Goal: Task Accomplishment & Management: Use online tool/utility

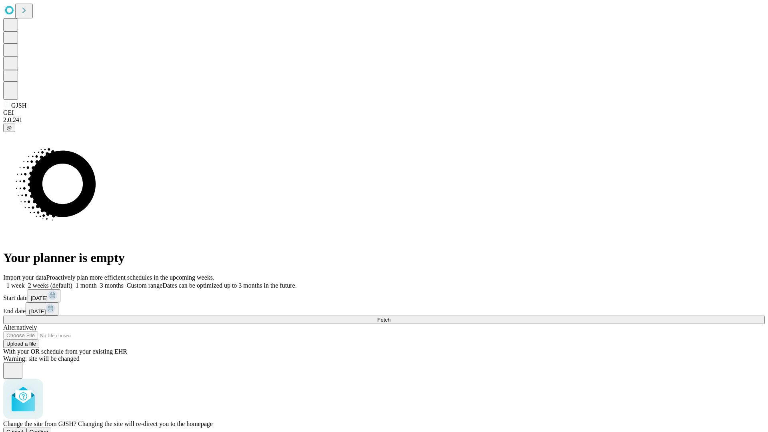
click at [48, 429] on span "Confirm" at bounding box center [39, 432] width 19 height 6
click at [25, 282] on label "1 week" at bounding box center [14, 285] width 22 height 7
click at [390, 317] on span "Fetch" at bounding box center [383, 320] width 13 height 6
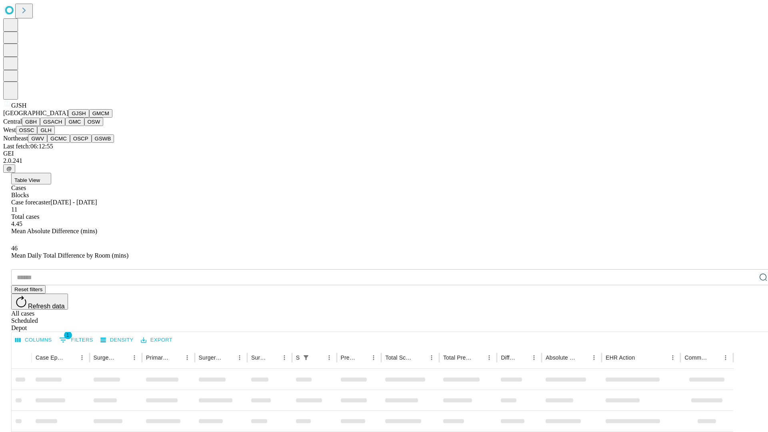
click at [89, 118] on button "GMCM" at bounding box center [100, 113] width 23 height 8
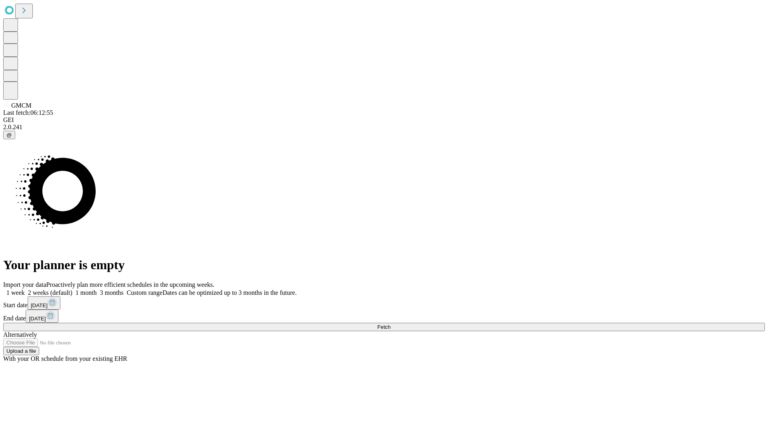
click at [25, 289] on label "1 week" at bounding box center [14, 292] width 22 height 7
click at [390, 324] on span "Fetch" at bounding box center [383, 327] width 13 height 6
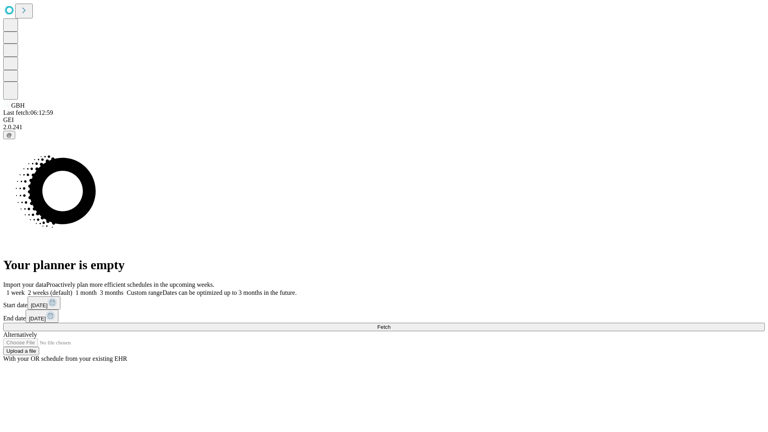
click at [25, 289] on label "1 week" at bounding box center [14, 292] width 22 height 7
click at [390, 324] on span "Fetch" at bounding box center [383, 327] width 13 height 6
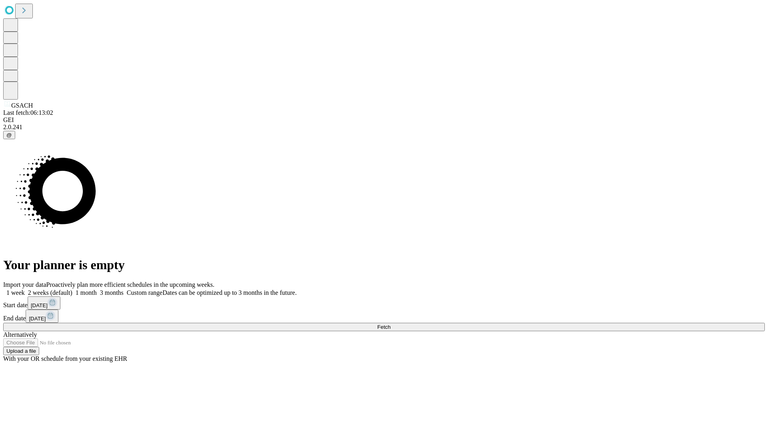
click at [25, 289] on label "1 week" at bounding box center [14, 292] width 22 height 7
click at [390, 324] on span "Fetch" at bounding box center [383, 327] width 13 height 6
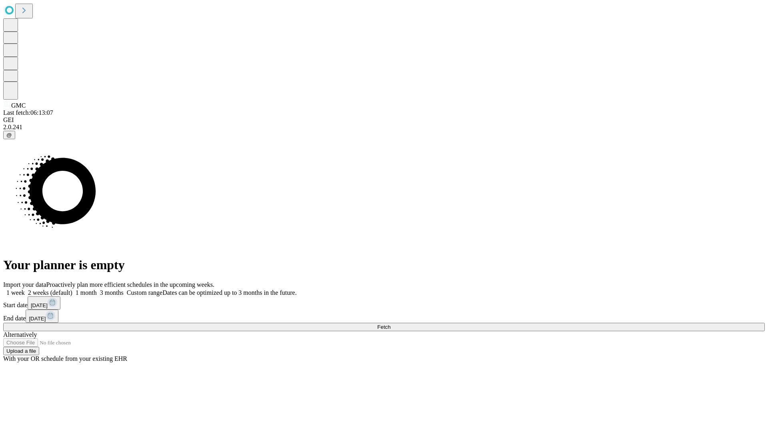
click at [25, 289] on label "1 week" at bounding box center [14, 292] width 22 height 7
click at [390, 324] on span "Fetch" at bounding box center [383, 327] width 13 height 6
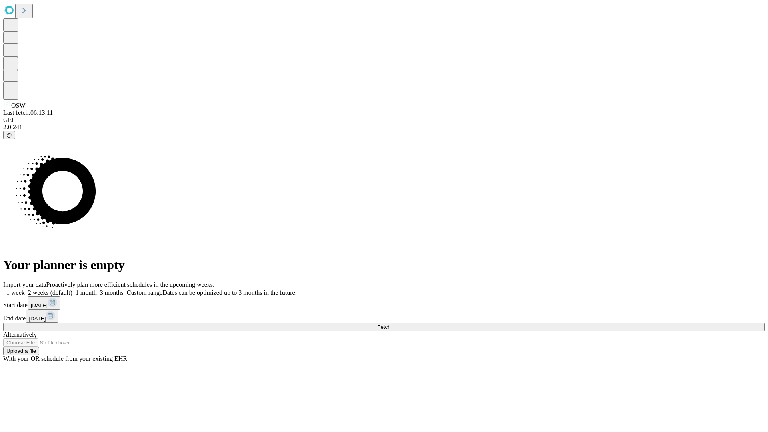
click at [25, 289] on label "1 week" at bounding box center [14, 292] width 22 height 7
click at [390, 324] on span "Fetch" at bounding box center [383, 327] width 13 height 6
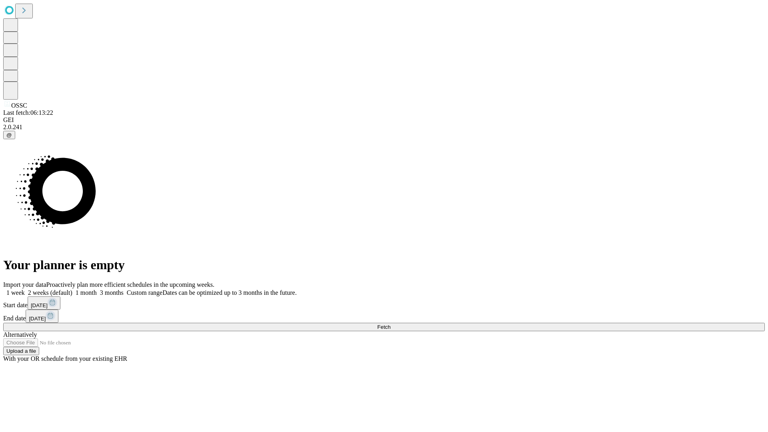
click at [25, 289] on label "1 week" at bounding box center [14, 292] width 22 height 7
click at [390, 324] on span "Fetch" at bounding box center [383, 327] width 13 height 6
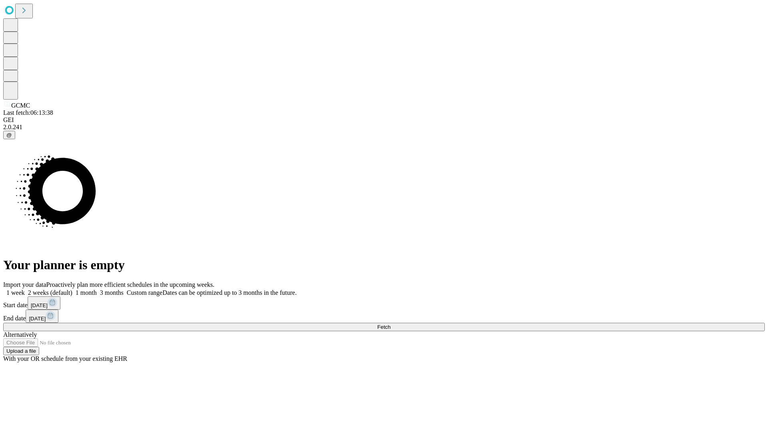
click at [25, 289] on label "1 week" at bounding box center [14, 292] width 22 height 7
click at [390, 324] on span "Fetch" at bounding box center [383, 327] width 13 height 6
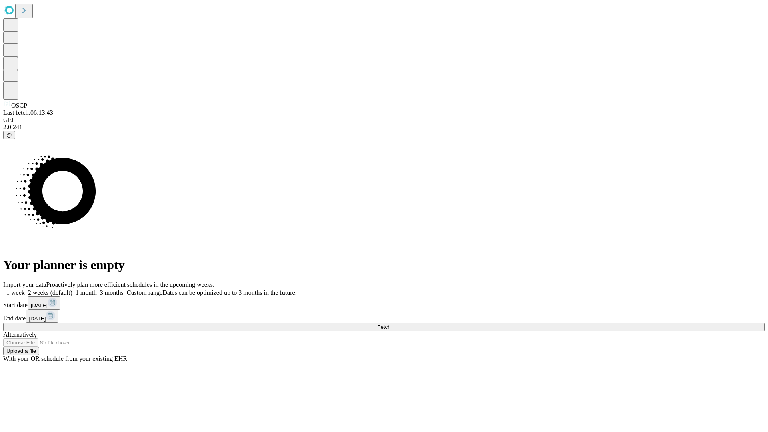
click at [25, 289] on label "1 week" at bounding box center [14, 292] width 22 height 7
click at [390, 324] on span "Fetch" at bounding box center [383, 327] width 13 height 6
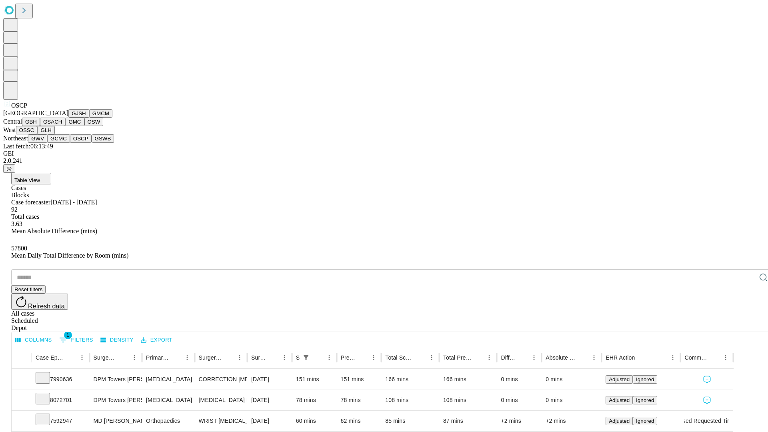
click at [92, 143] on button "GSWB" at bounding box center [103, 138] width 23 height 8
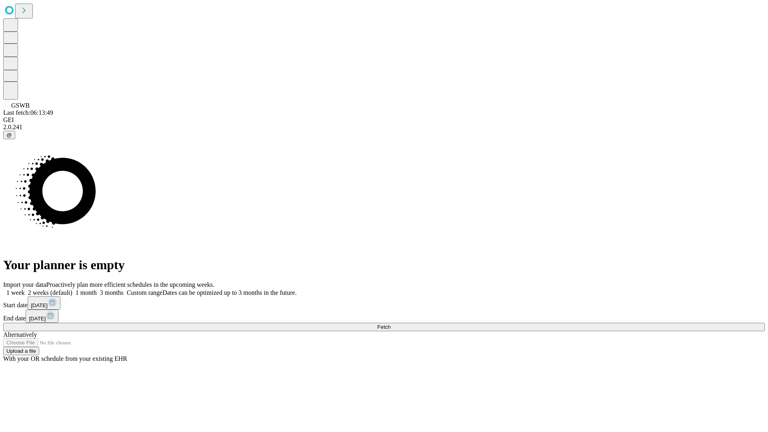
click at [390, 324] on span "Fetch" at bounding box center [383, 327] width 13 height 6
